Goal: Task Accomplishment & Management: Manage account settings

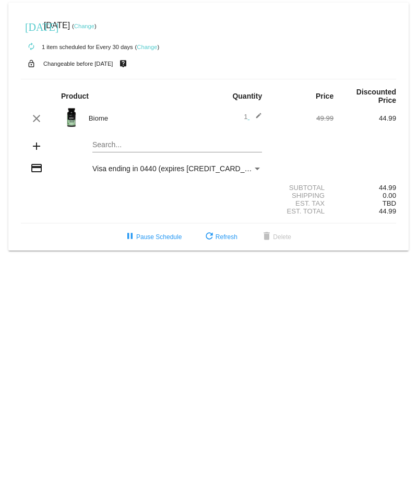
click at [149, 44] on link "Change" at bounding box center [147, 47] width 20 height 6
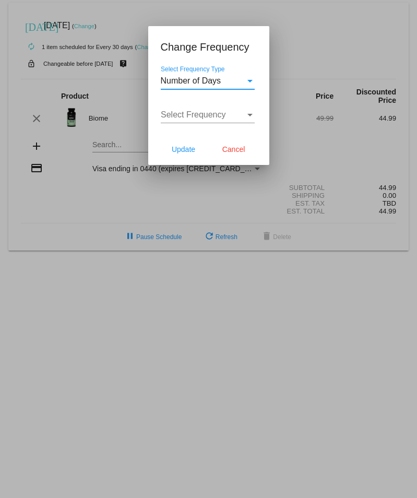
click at [124, 13] on div at bounding box center [208, 249] width 417 height 498
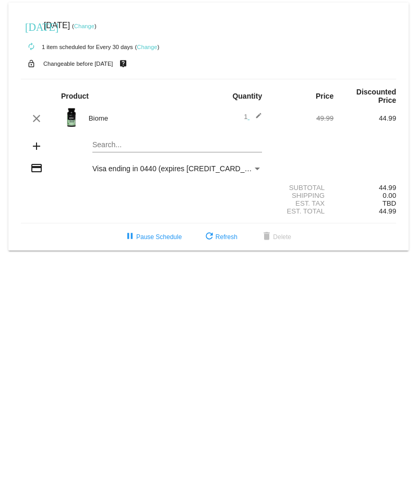
click at [91, 25] on link "Change" at bounding box center [84, 26] width 20 height 6
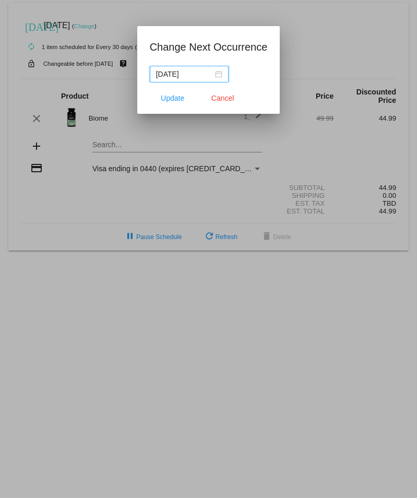
click at [220, 74] on div "[DATE]" at bounding box center [189, 73] width 66 height 11
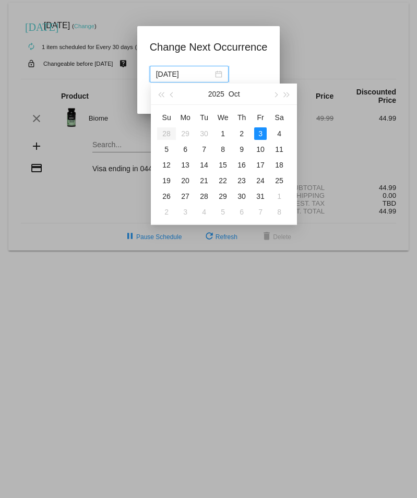
click at [264, 192] on div "31" at bounding box center [260, 196] width 13 height 13
type input "[DATE]"
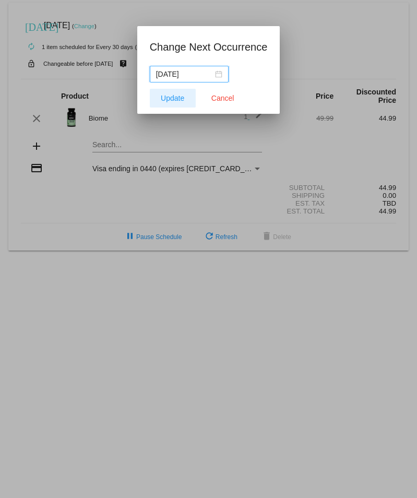
click at [179, 99] on span "Update" at bounding box center [172, 98] width 23 height 8
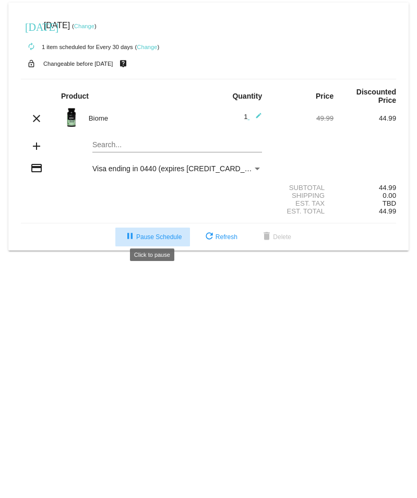
click at [147, 227] on button "pause Pause Schedule" at bounding box center [152, 236] width 75 height 19
